Goal: Task Accomplishment & Management: Use online tool/utility

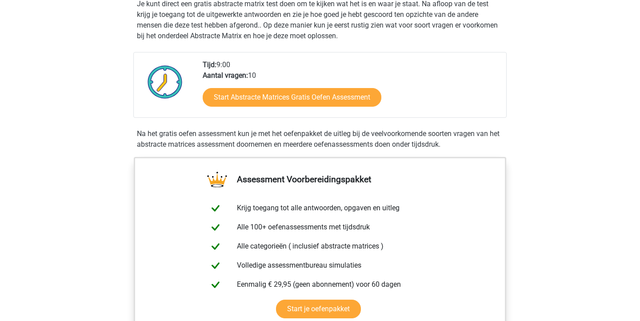
scroll to position [188, 0]
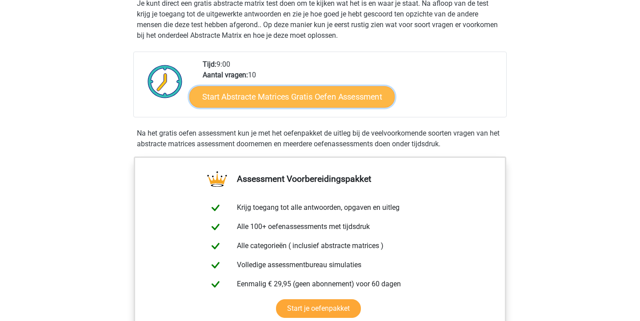
click at [295, 96] on link "Start Abstracte Matrices Gratis Oefen Assessment" at bounding box center [291, 96] width 205 height 21
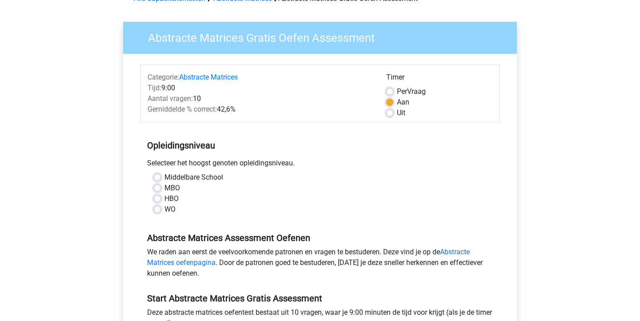
scroll to position [61, 0]
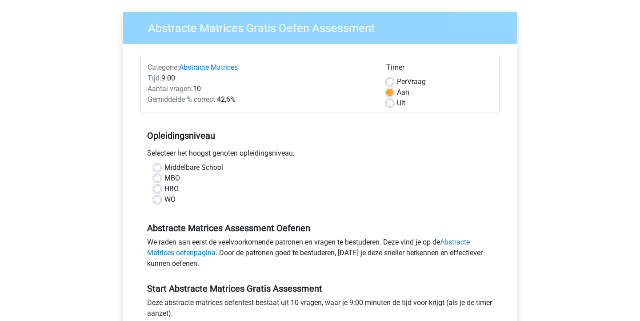
click at [164, 199] on label "WO" at bounding box center [169, 199] width 11 height 11
click at [158, 199] on input "WO" at bounding box center [157, 198] width 7 height 9
radio input "true"
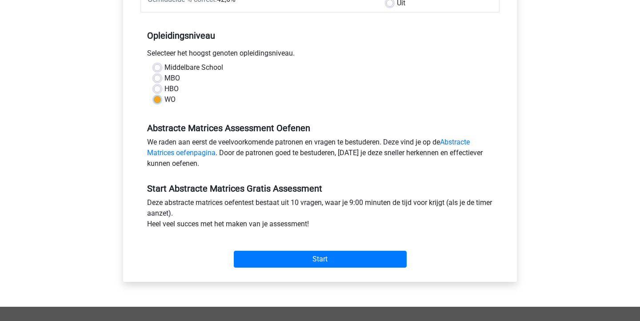
scroll to position [167, 0]
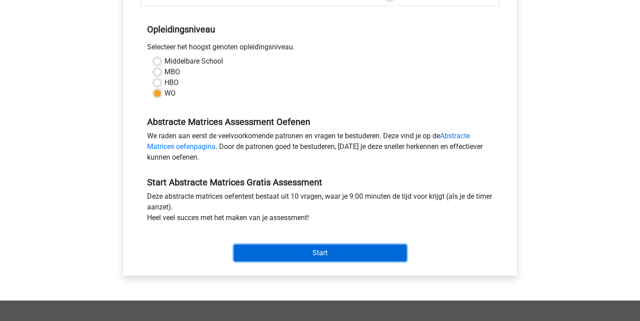
click at [325, 253] on input "Start" at bounding box center [320, 253] width 173 height 17
